Goal: Check status

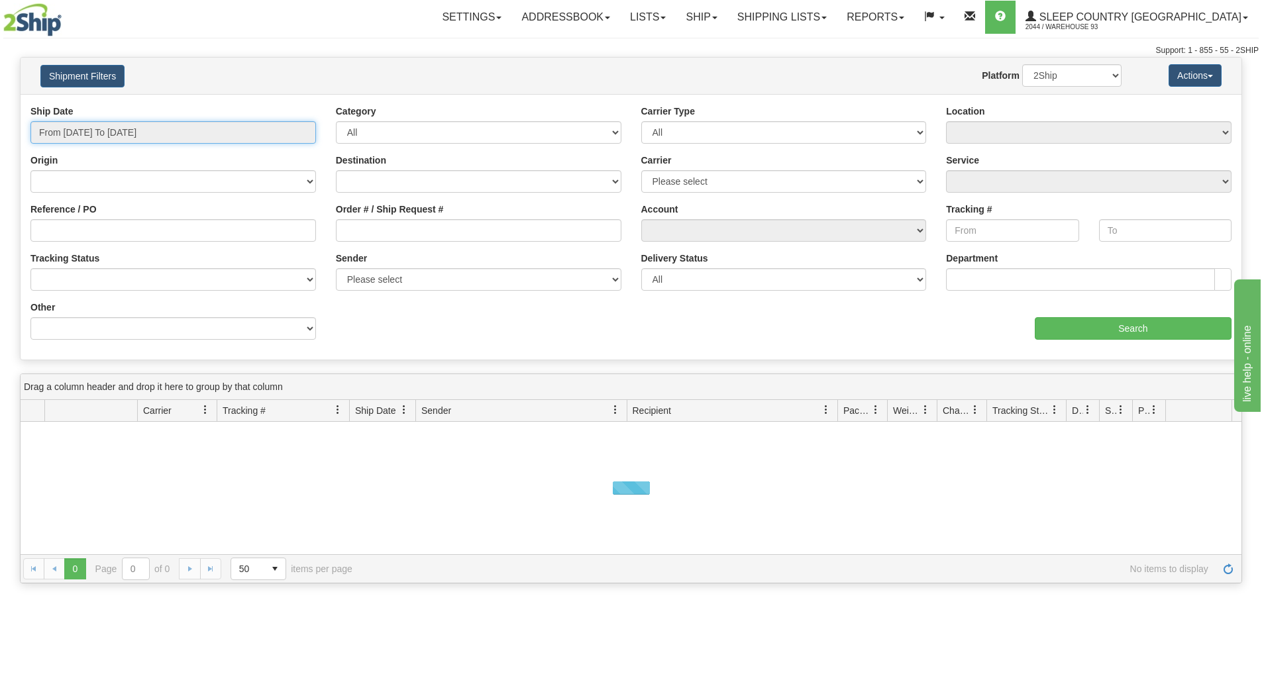
click at [153, 132] on input "From [DATE] To [DATE]" at bounding box center [173, 132] width 286 height 23
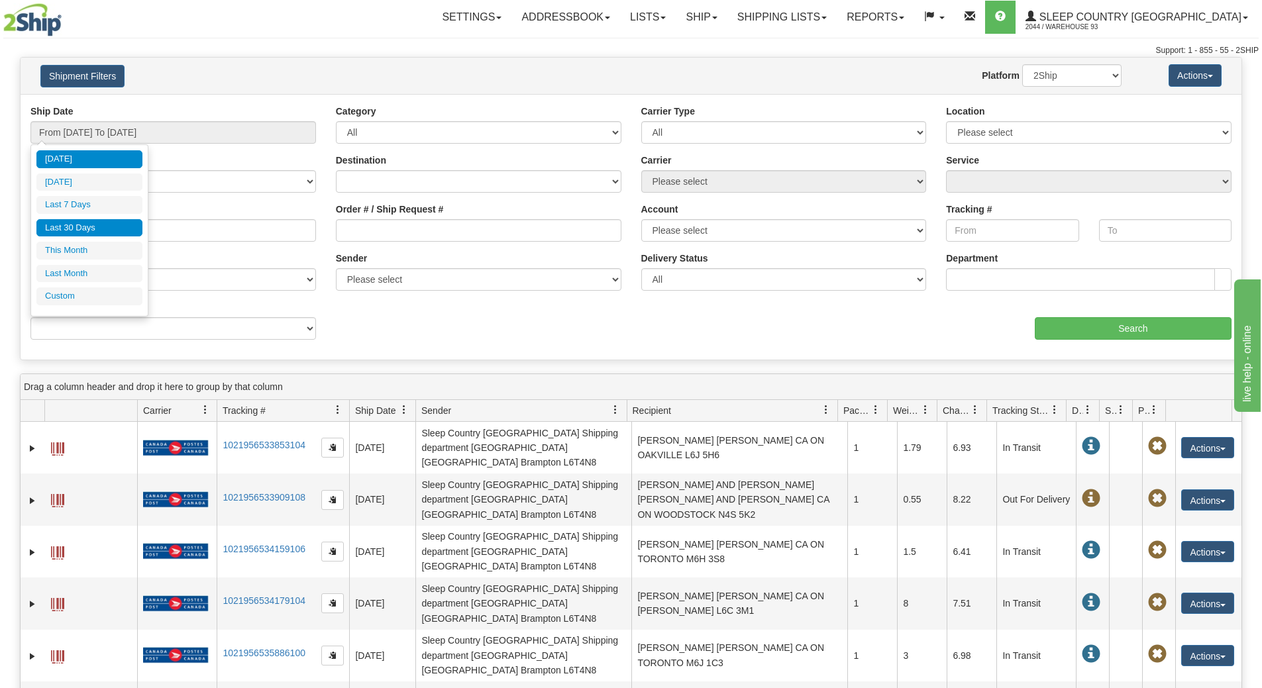
click at [70, 222] on li "Last 30 Days" at bounding box center [89, 228] width 106 height 18
type input "From [DATE] To [DATE]"
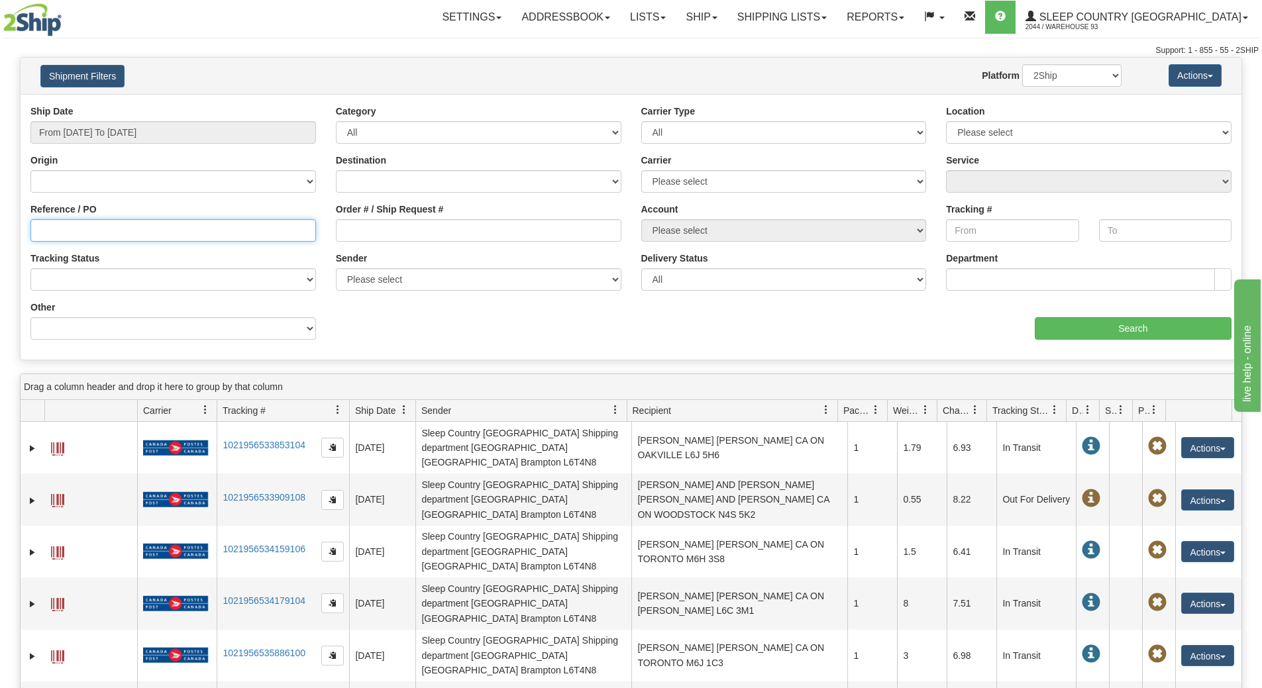
click at [70, 222] on input "Reference / PO" at bounding box center [173, 230] width 286 height 23
paste input "9007H964642"
type input "9007H964642"
drag, startPoint x: 1095, startPoint y: 309, endPoint x: 1091, endPoint y: 316, distance: 8.1
click at [1093, 313] on div "aaa Search" at bounding box center [936, 320] width 611 height 39
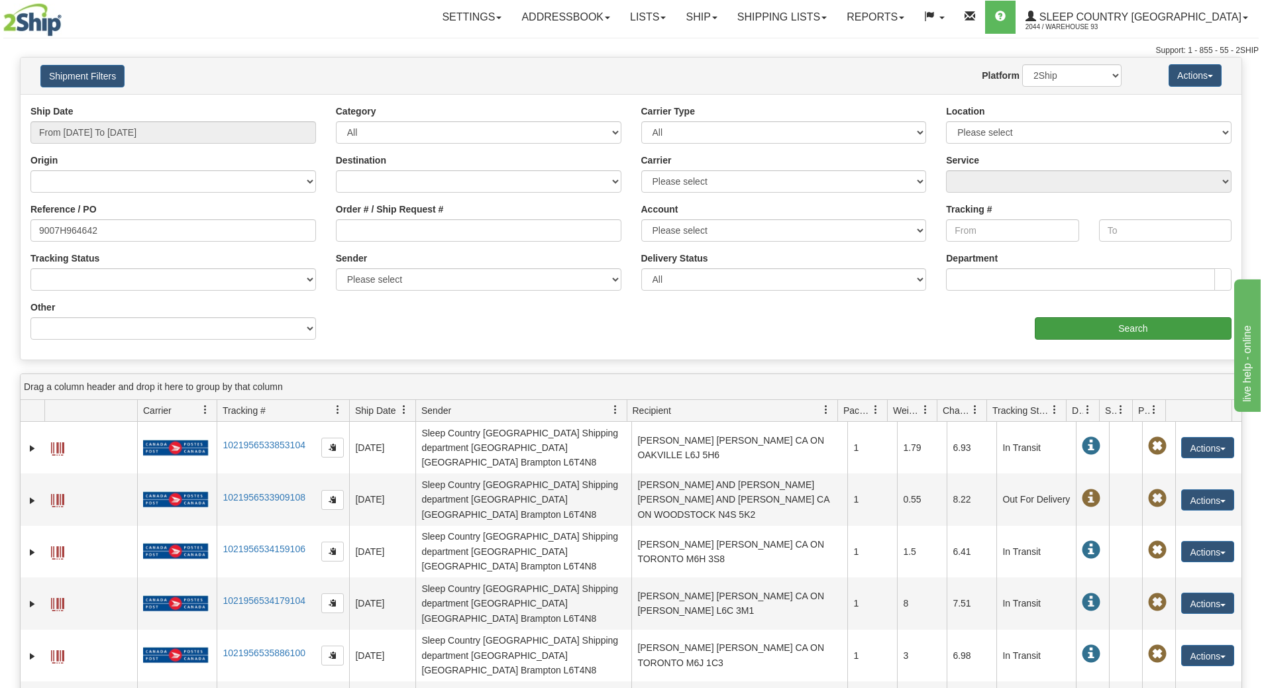
click at [1090, 317] on div "aaa Search" at bounding box center [936, 320] width 611 height 39
click at [1073, 328] on input "Search" at bounding box center [1133, 328] width 197 height 23
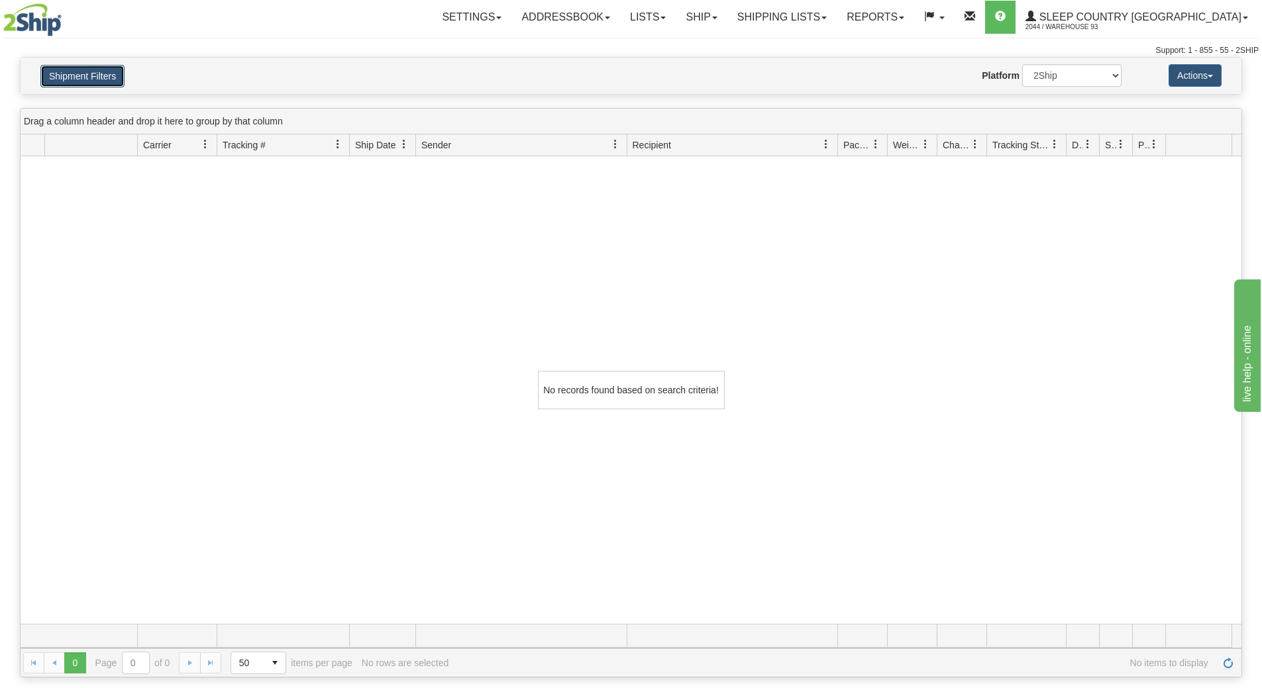
click at [91, 82] on button "Shipment Filters" at bounding box center [82, 76] width 84 height 23
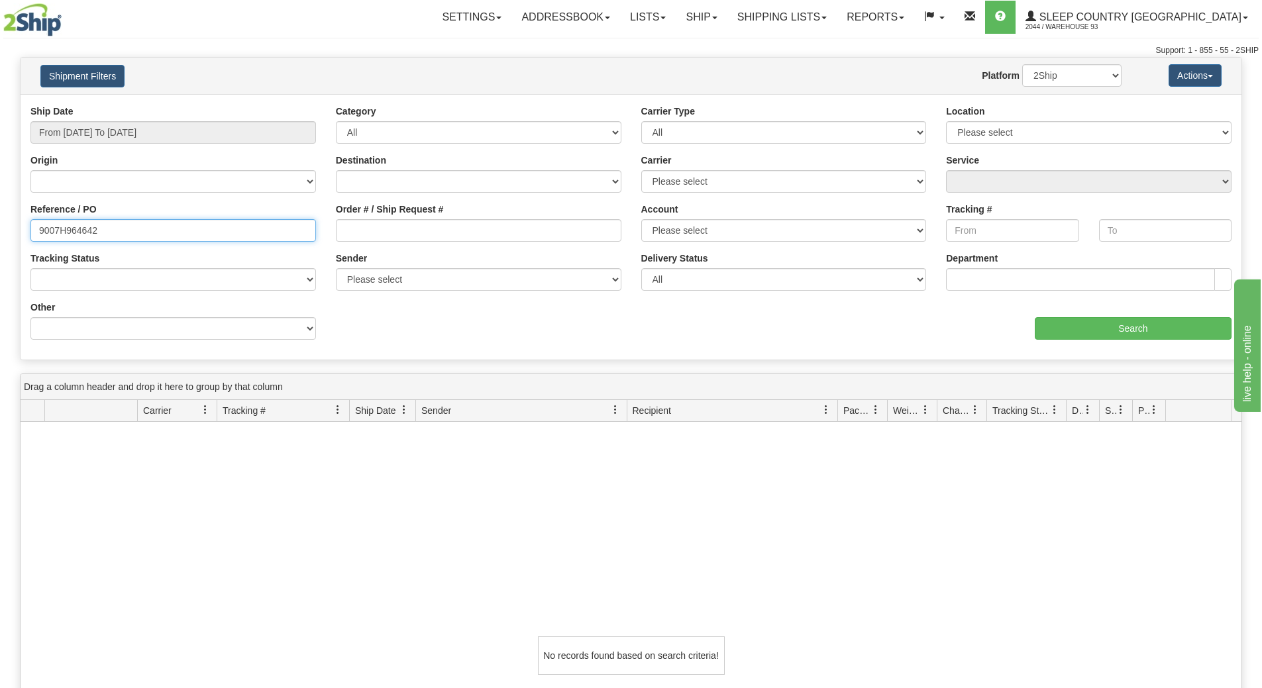
click at [235, 223] on input "9007H964642" at bounding box center [173, 230] width 286 height 23
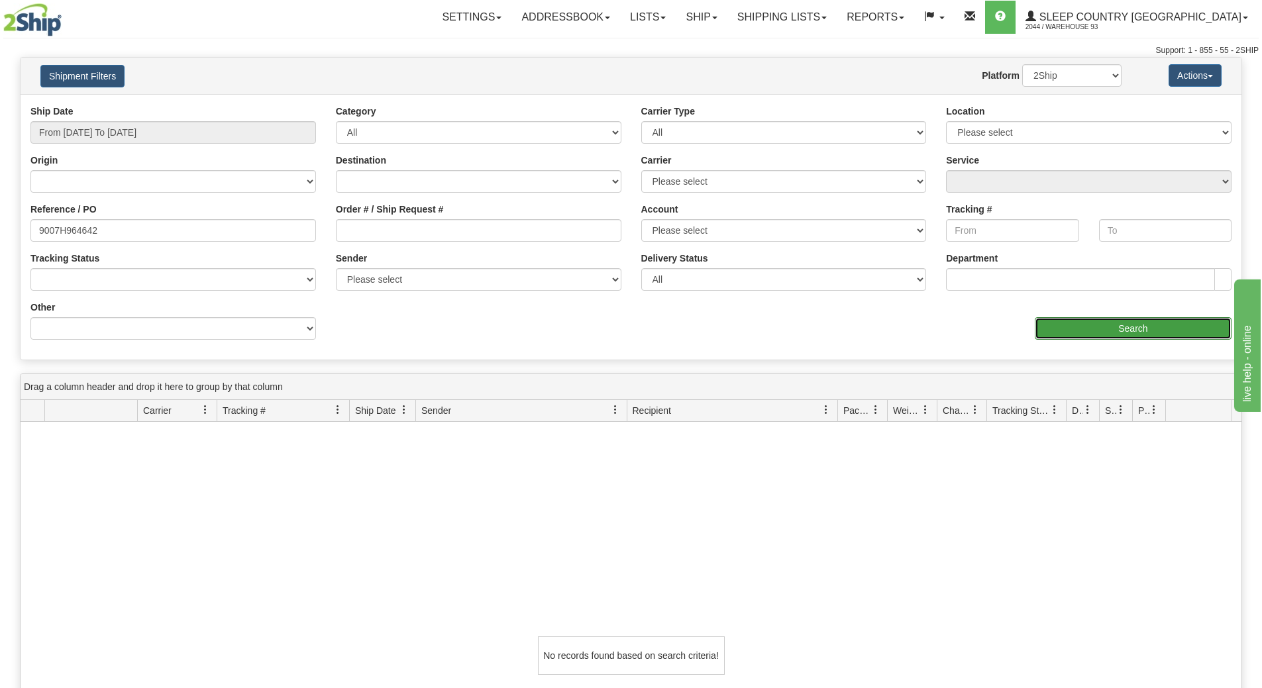
click at [1092, 329] on input "Search" at bounding box center [1133, 328] width 197 height 23
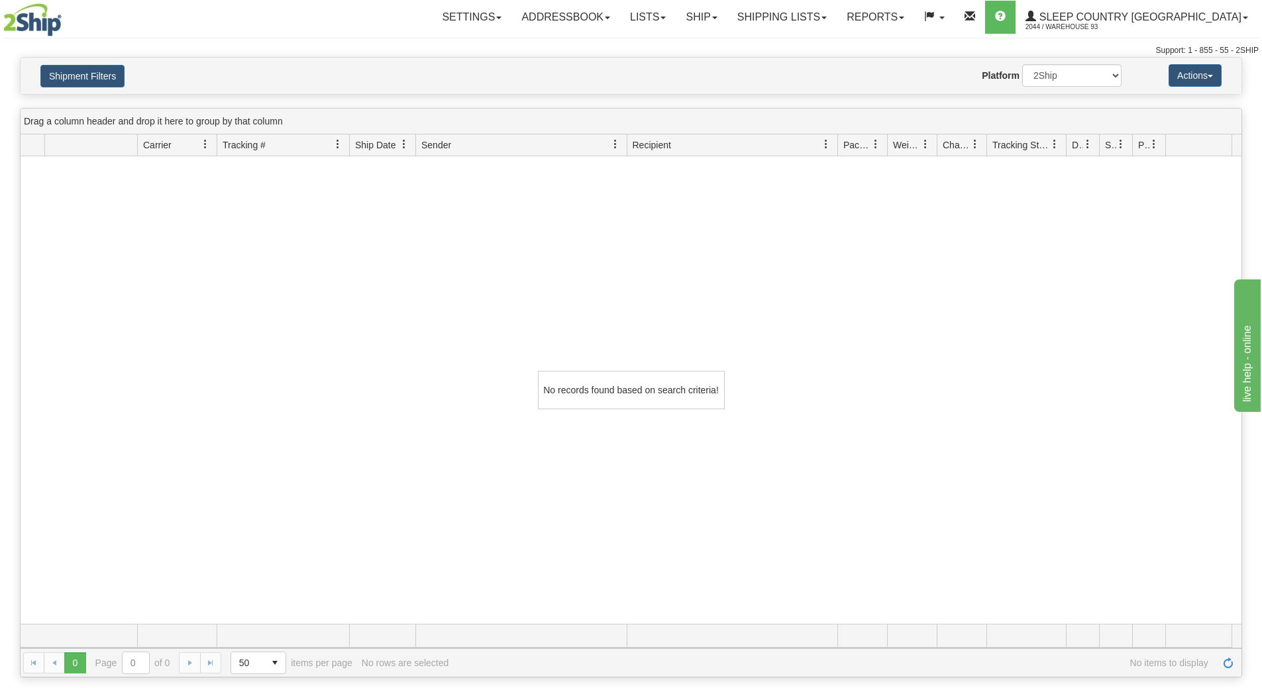
click at [1156, 34] on nav "Toggle navigation Settings Shipping Preferences Fields Preferences New Groups" at bounding box center [741, 17] width 1036 height 34
click at [1125, 31] on span "2044 / Warehouse 93" at bounding box center [1075, 27] width 99 height 13
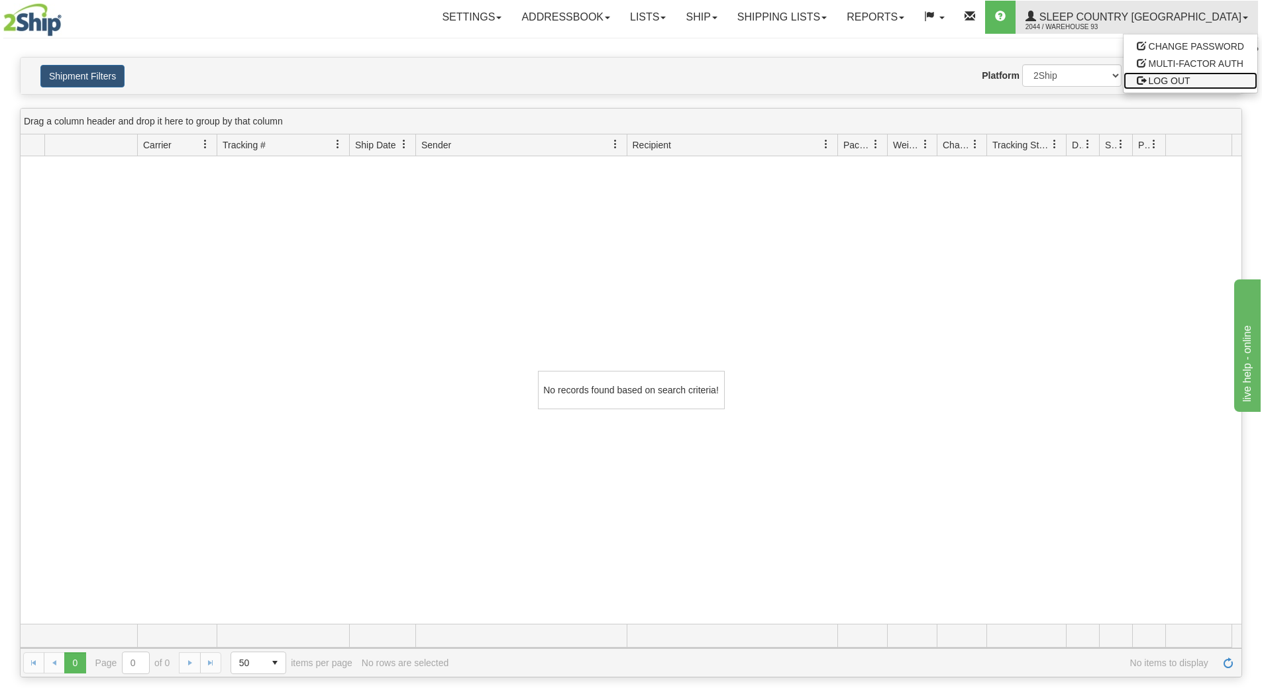
click at [1144, 81] on span at bounding box center [1141, 80] width 9 height 9
